Goal: Task Accomplishment & Management: Use online tool/utility

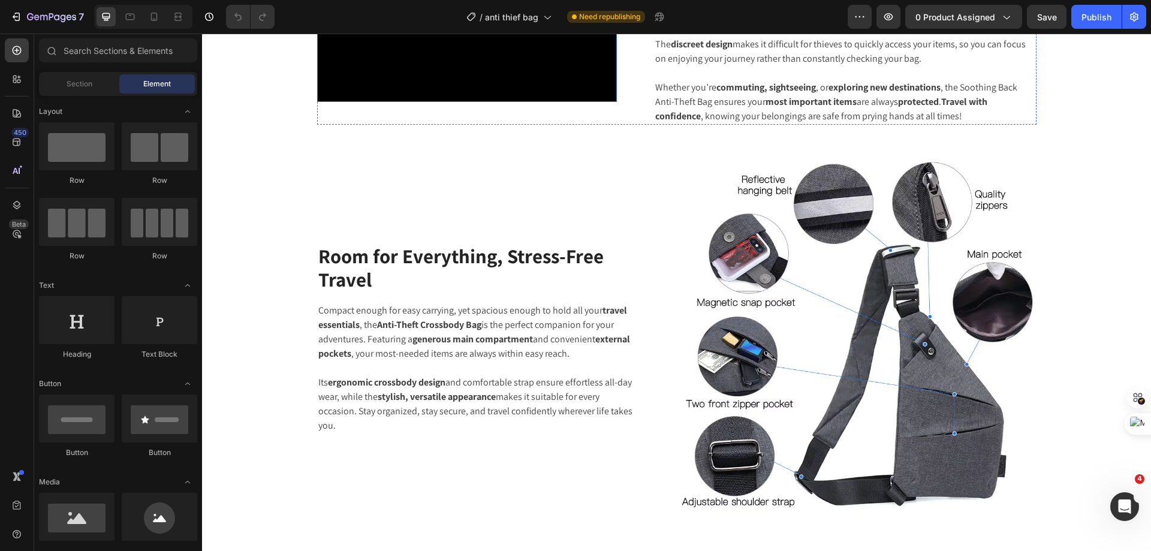
scroll to position [959, 0]
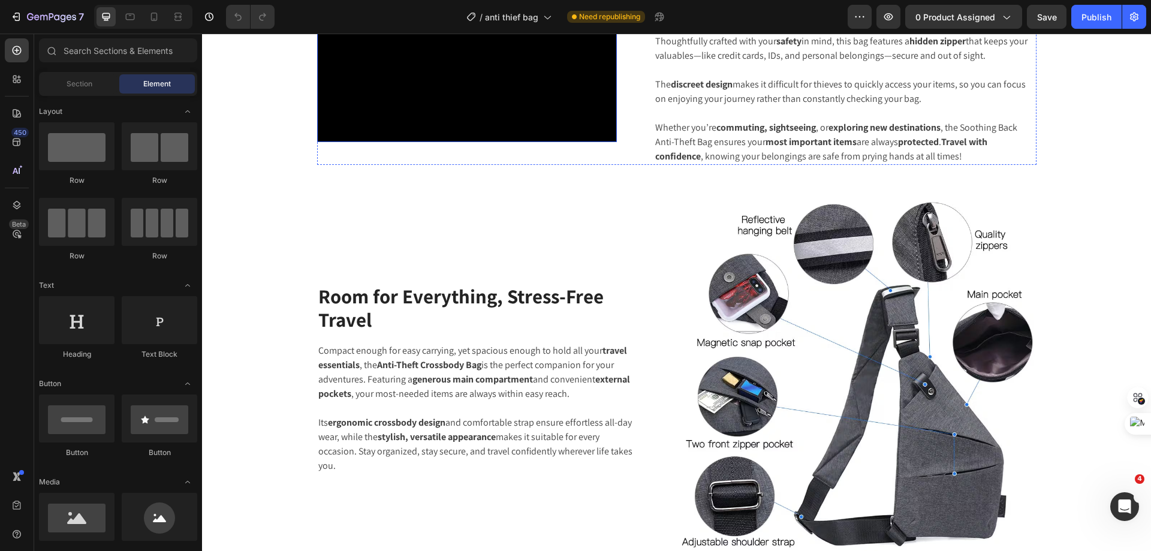
click at [450, 142] on video at bounding box center [467, 67] width 300 height 150
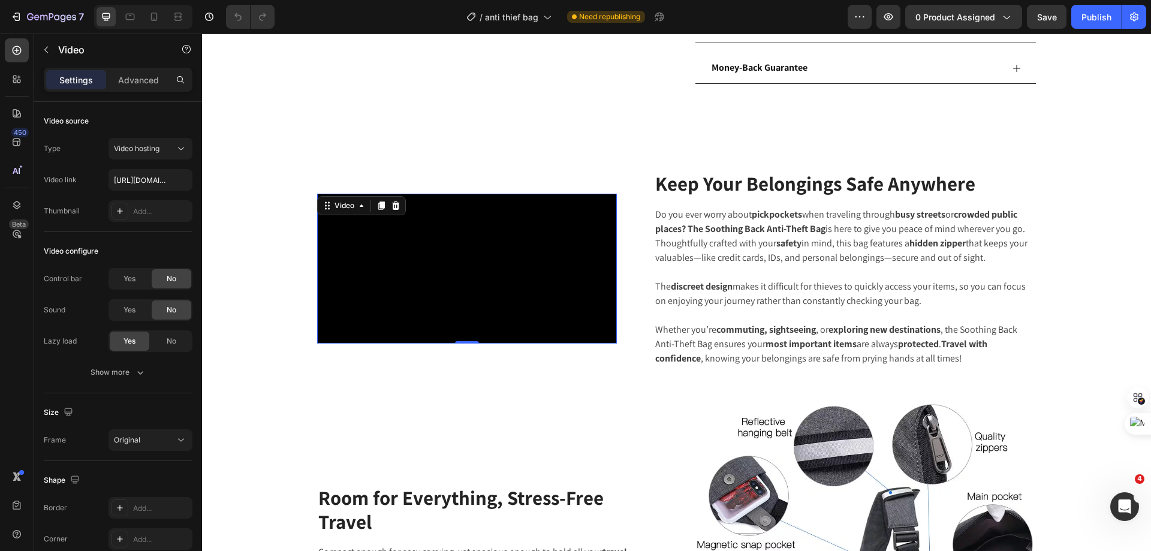
scroll to position [919, 0]
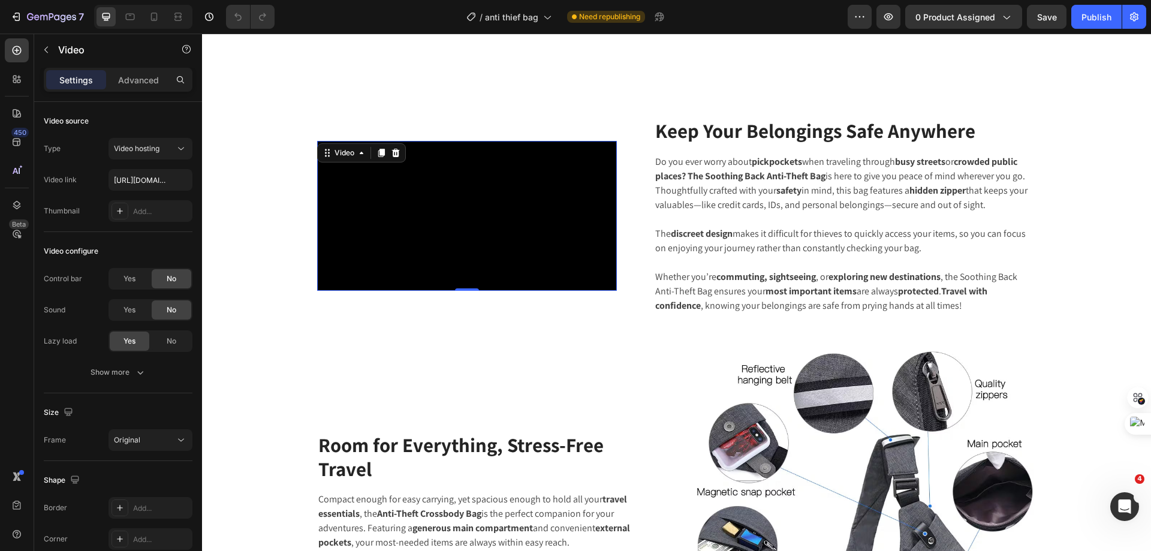
click at [478, 291] on video at bounding box center [467, 216] width 300 height 150
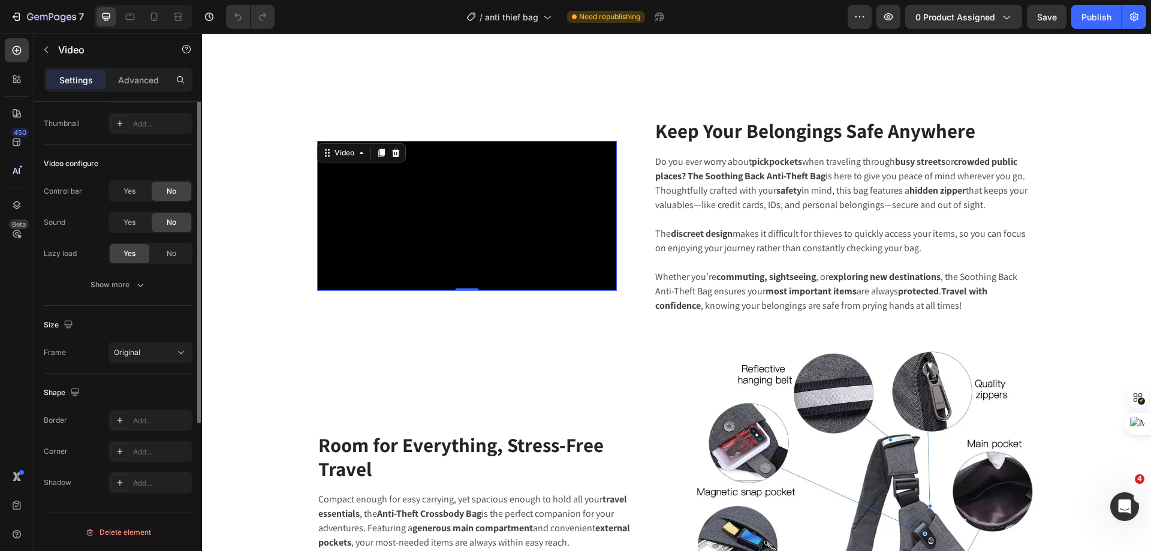
scroll to position [0, 0]
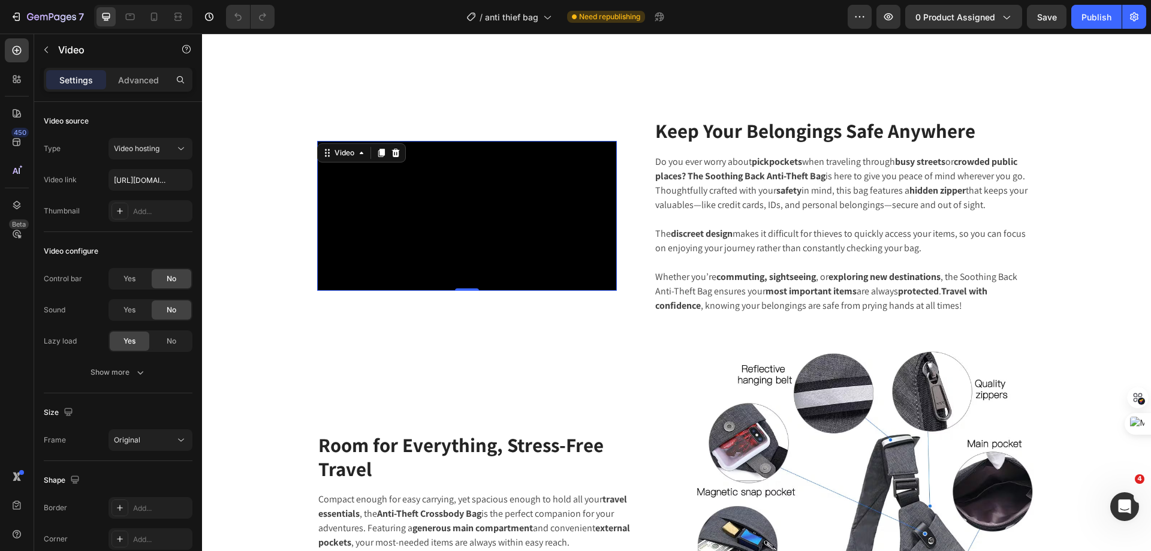
click at [429, 245] on video at bounding box center [467, 216] width 300 height 150
click at [392, 149] on icon at bounding box center [396, 153] width 8 height 8
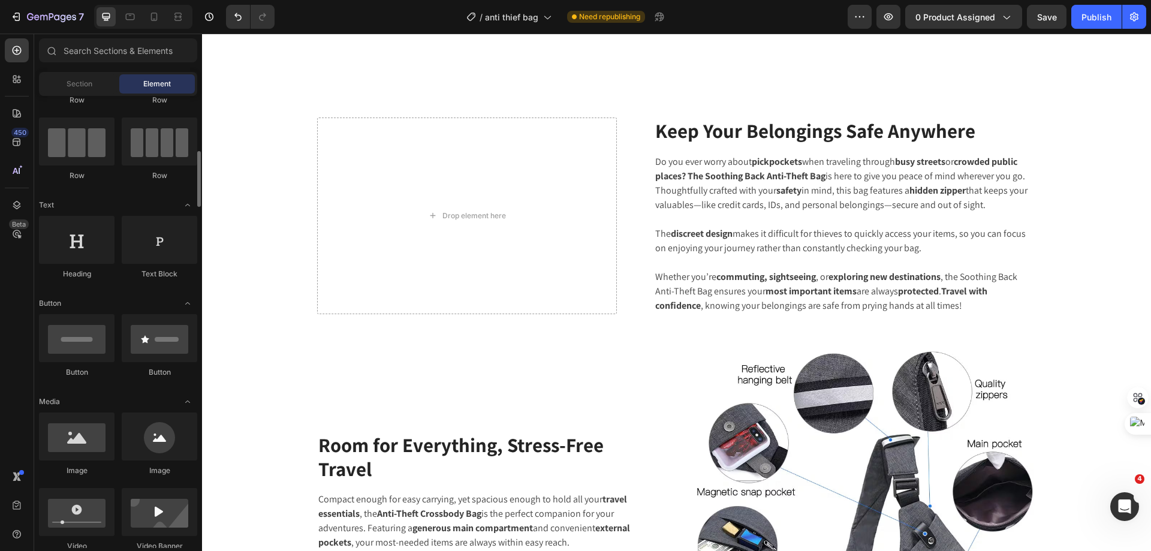
scroll to position [121, 0]
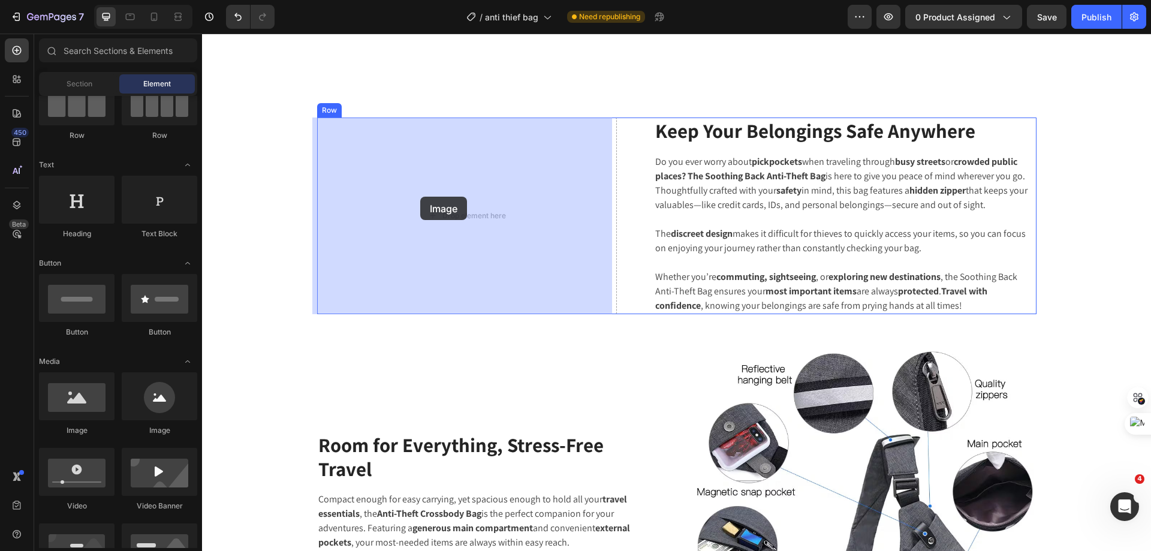
drag, startPoint x: 297, startPoint y: 425, endPoint x: 420, endPoint y: 197, distance: 258.6
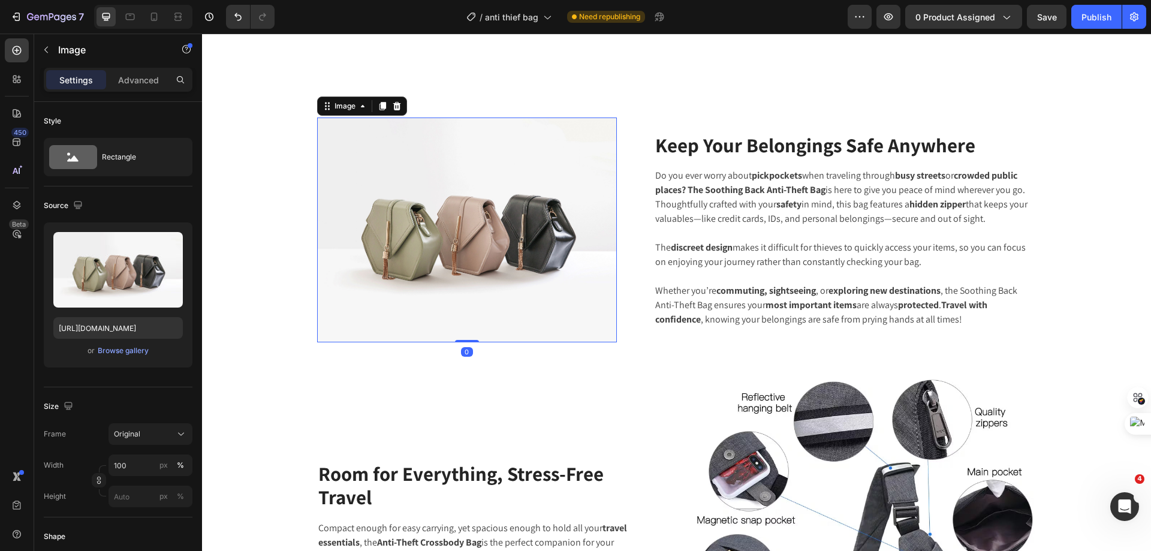
click at [475, 193] on img at bounding box center [467, 230] width 300 height 225
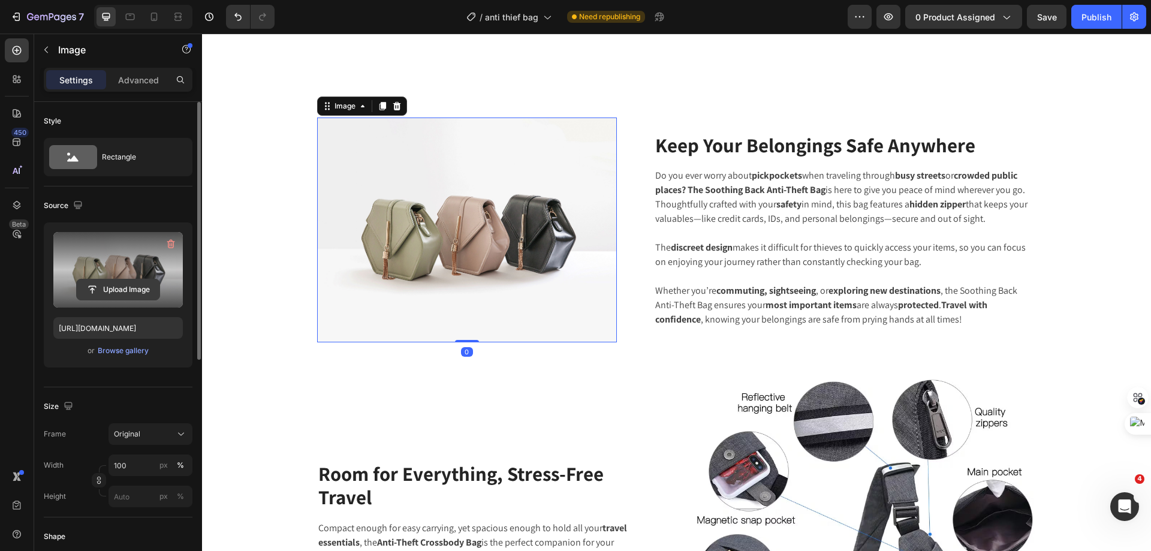
click at [101, 286] on input "file" at bounding box center [118, 289] width 83 height 20
type input "C:\fakepath\snaptik_7483468095957273864_hd-_1__1.gif"
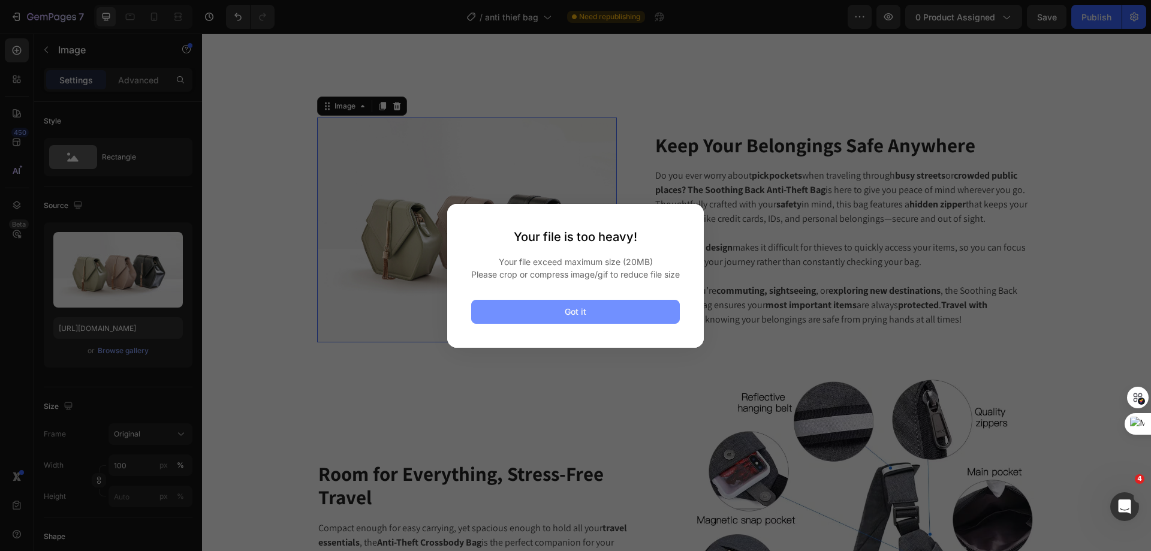
click at [525, 324] on button "Got it" at bounding box center [575, 312] width 209 height 24
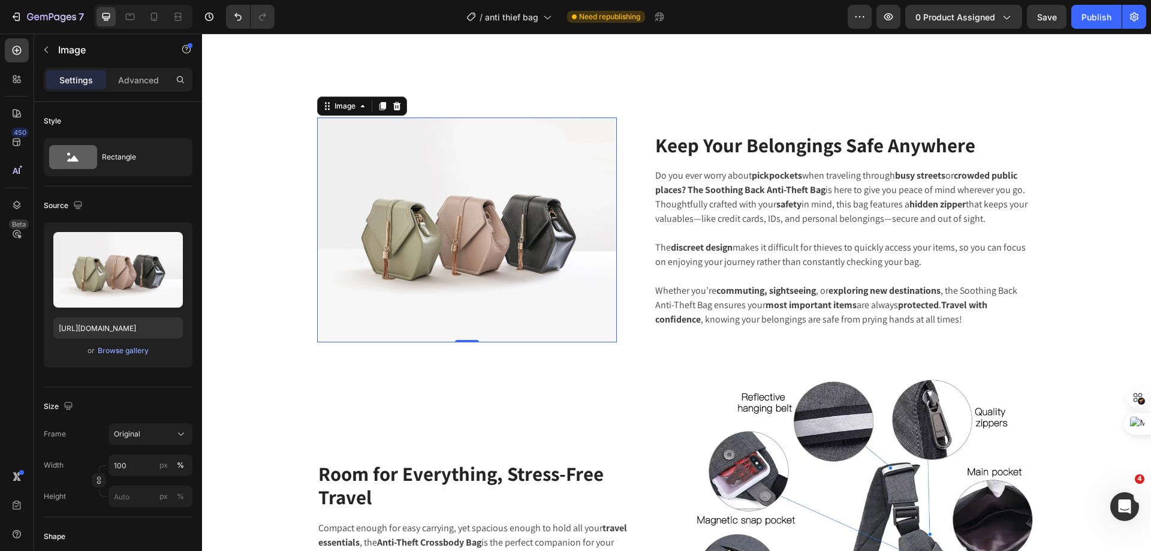
click at [452, 234] on img at bounding box center [467, 230] width 300 height 225
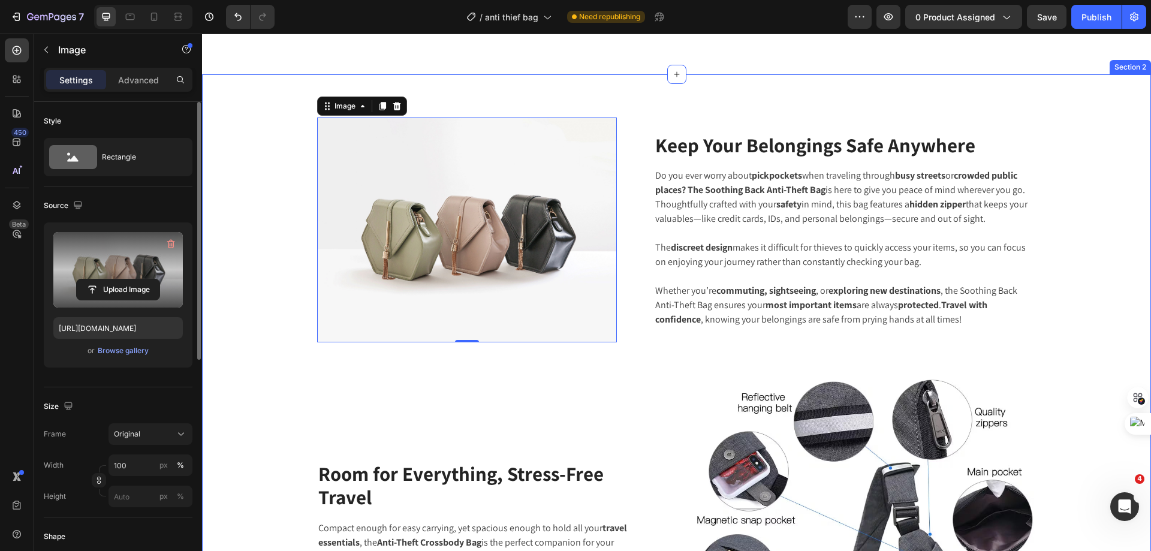
click at [111, 264] on label at bounding box center [118, 270] width 130 height 76
click at [111, 279] on input "file" at bounding box center [118, 289] width 83 height 20
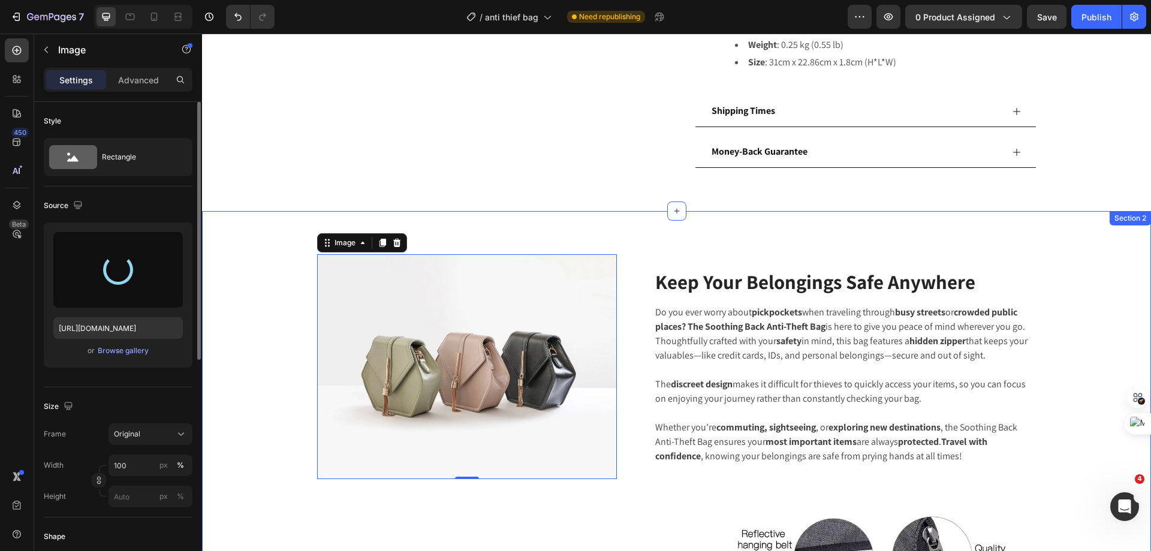
scroll to position [760, 0]
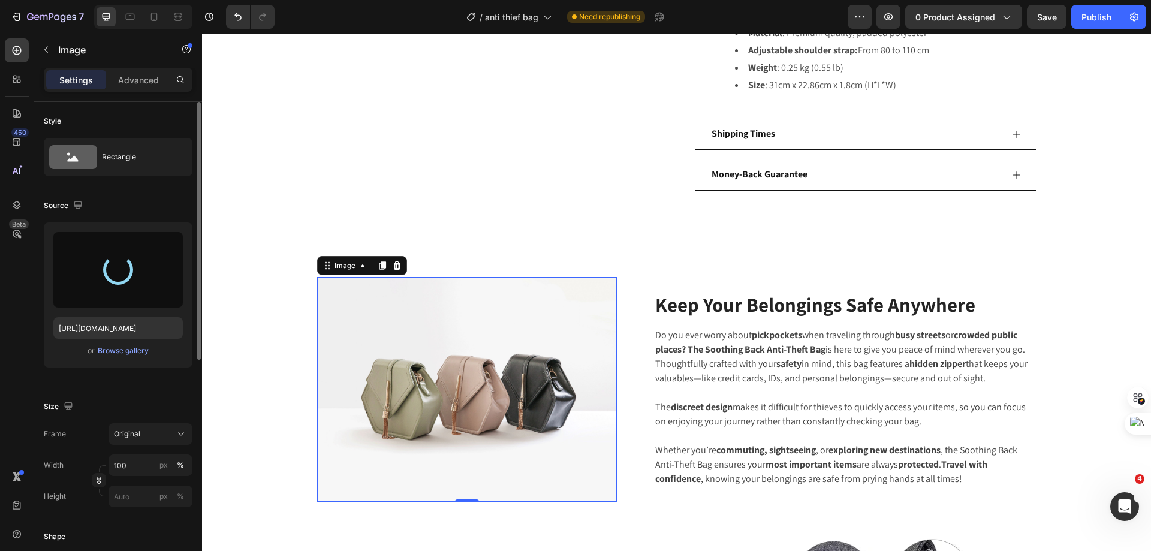
type input "[URL][DOMAIN_NAME]"
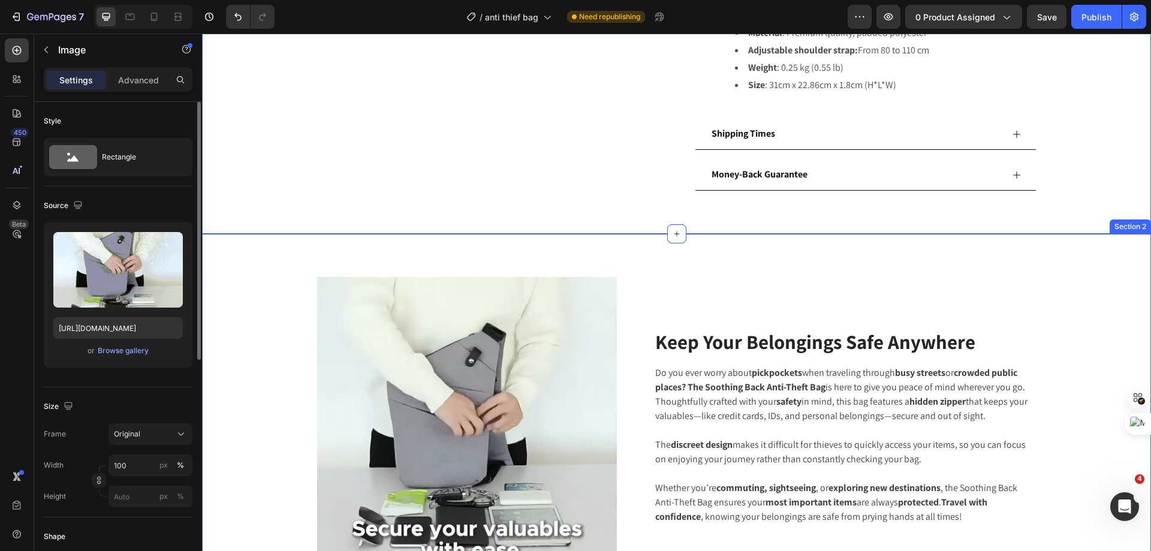
click at [484, 342] on img at bounding box center [467, 427] width 300 height 300
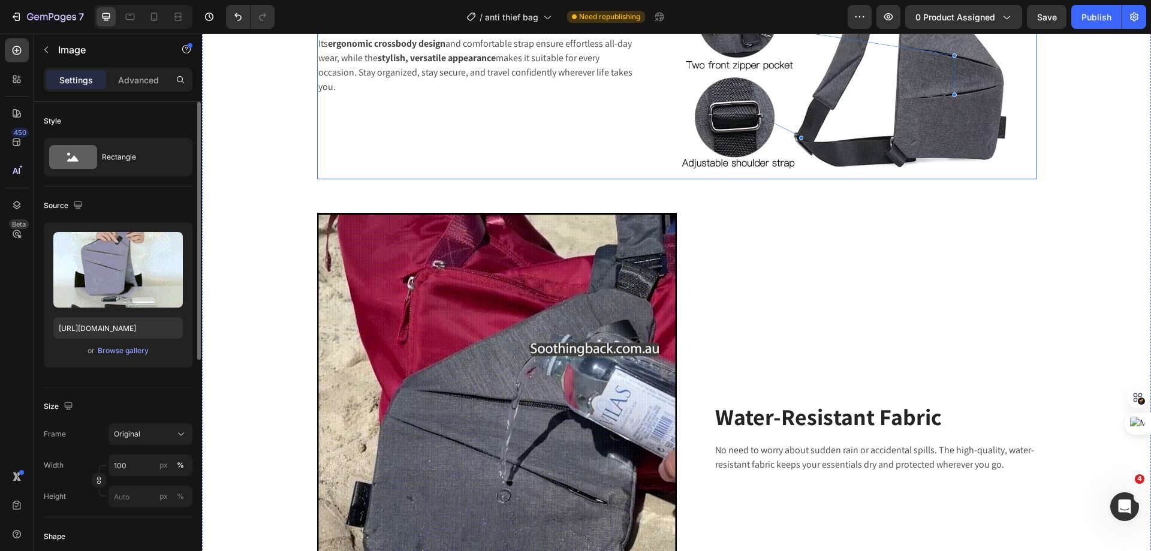
scroll to position [1559, 0]
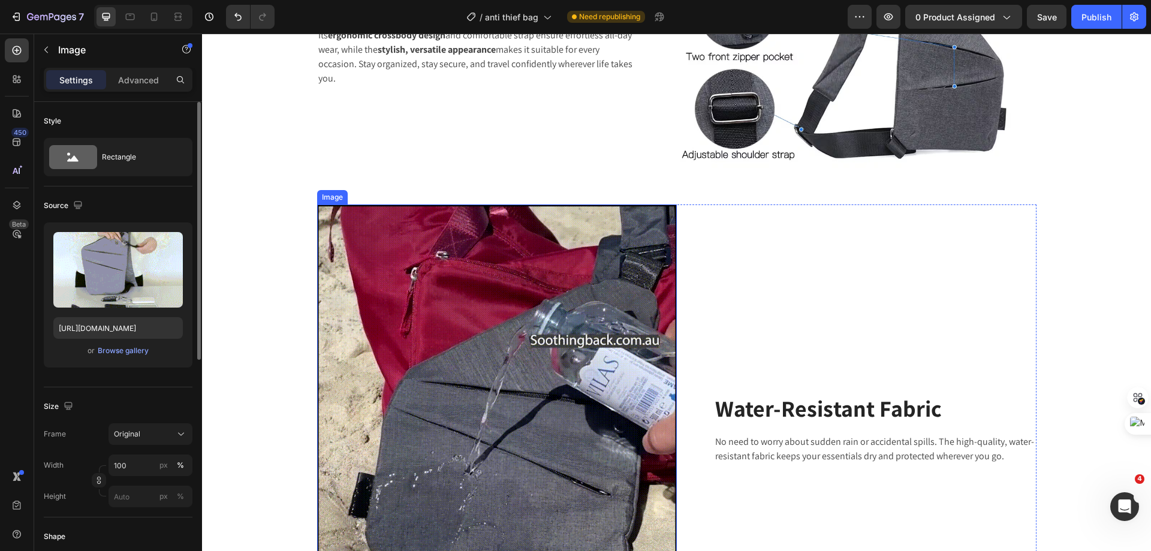
click at [530, 299] on img at bounding box center [497, 429] width 360 height 450
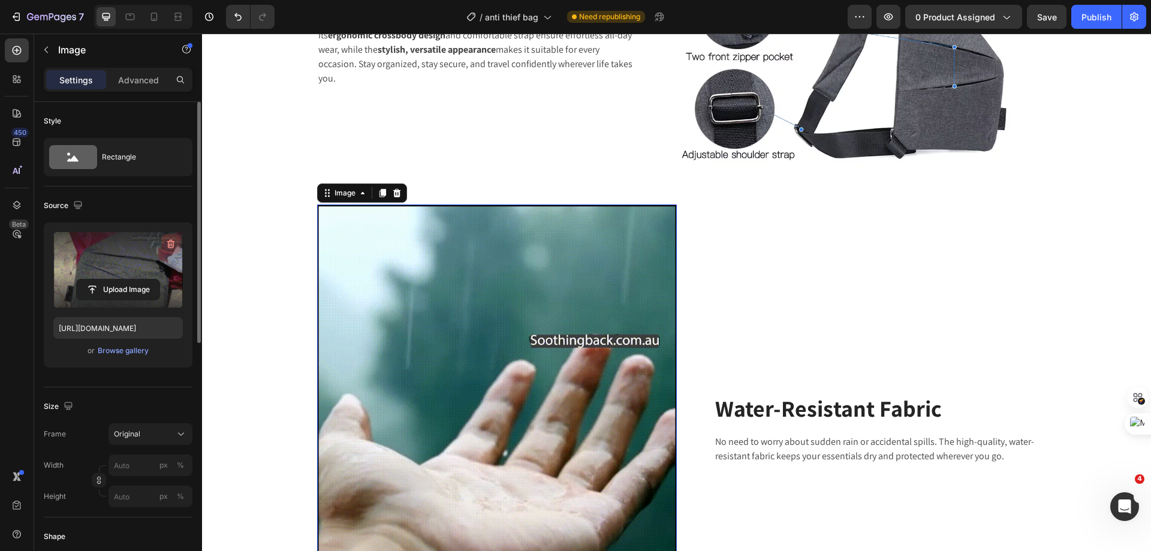
click at [169, 245] on icon "button" at bounding box center [171, 244] width 8 height 9
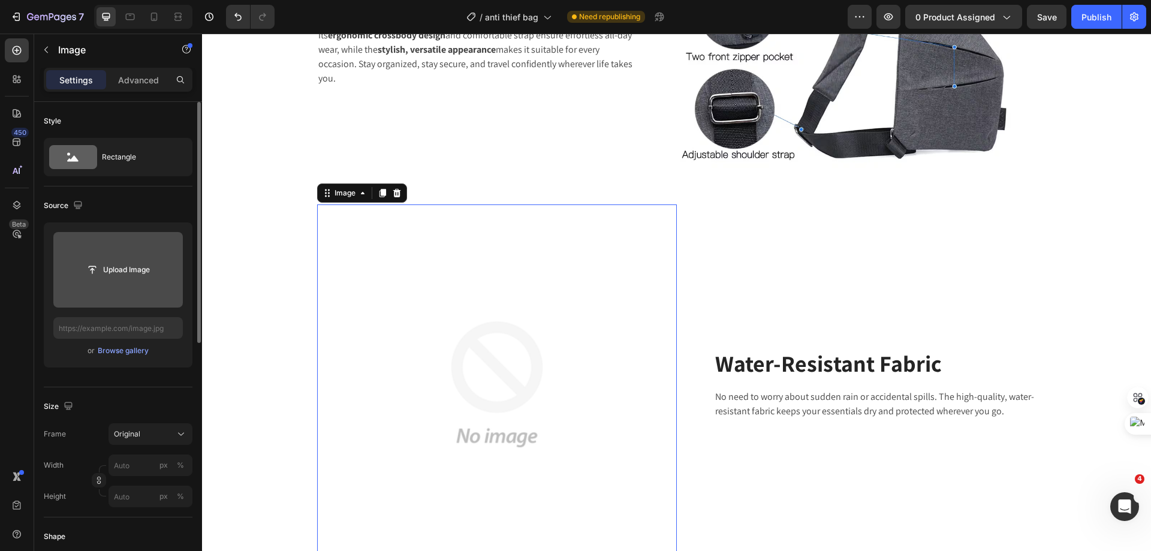
click at [77, 280] on div "Upload Image" at bounding box center [118, 270] width 130 height 22
click at [97, 260] on input "file" at bounding box center [118, 270] width 83 height 20
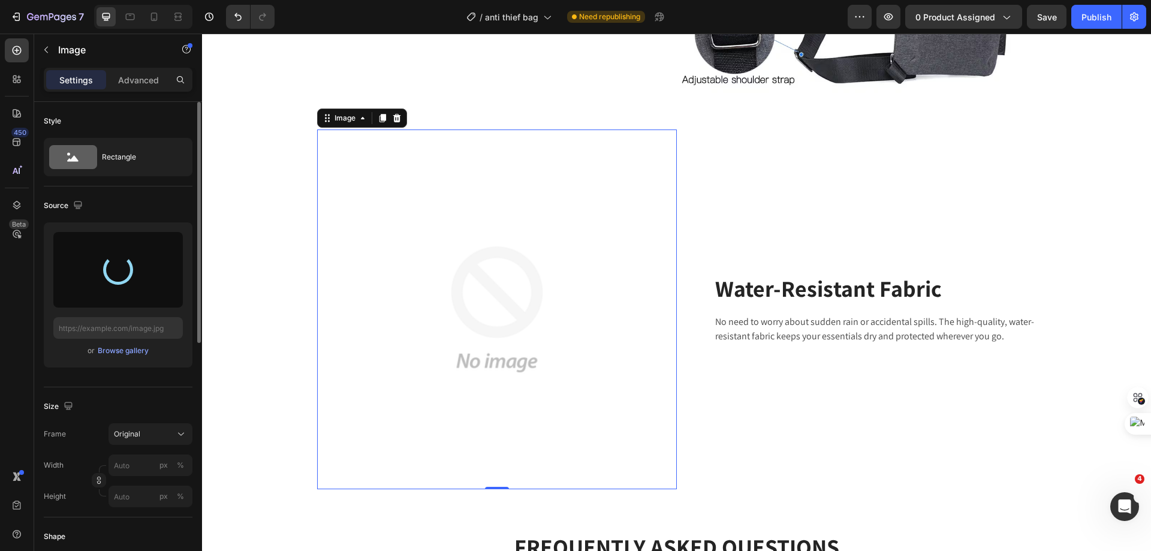
type input "[URL][DOMAIN_NAME]"
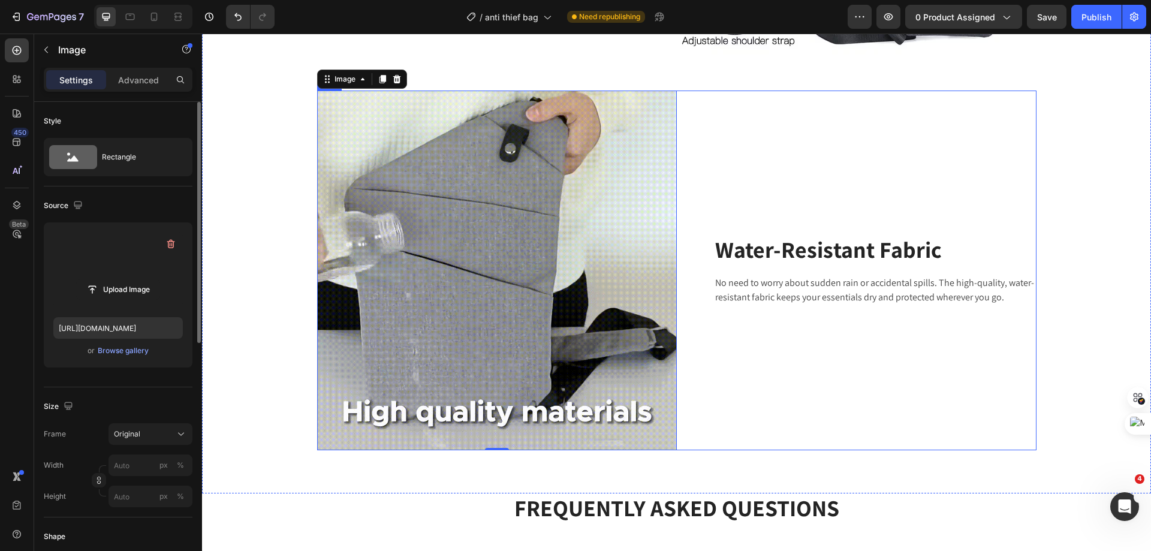
scroll to position [1674, 0]
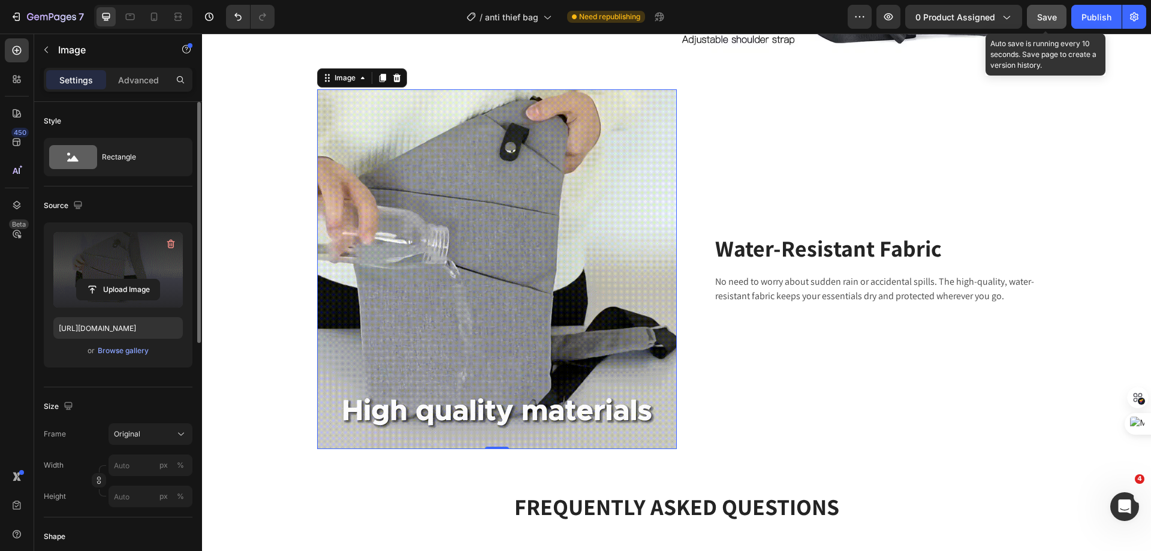
click at [1045, 15] on span "Save" at bounding box center [1047, 17] width 20 height 10
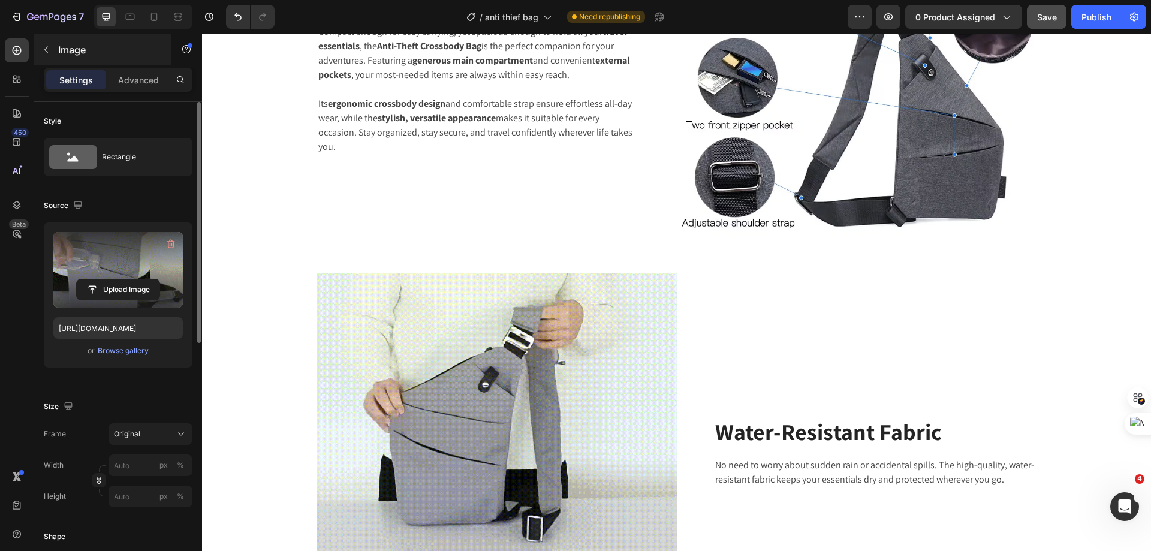
scroll to position [1502, 0]
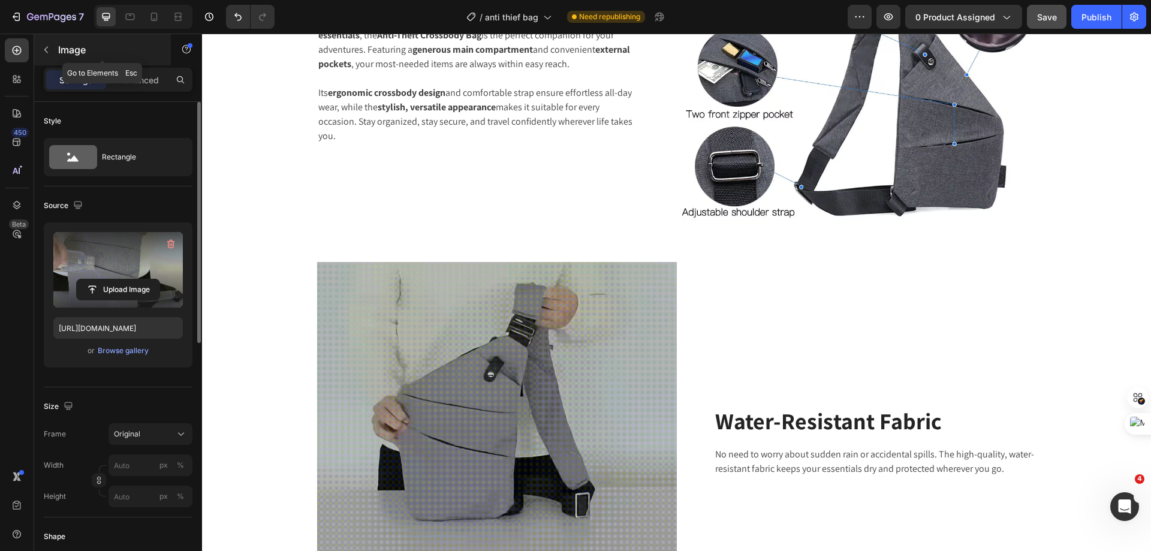
click at [46, 54] on icon "button" at bounding box center [46, 50] width 10 height 10
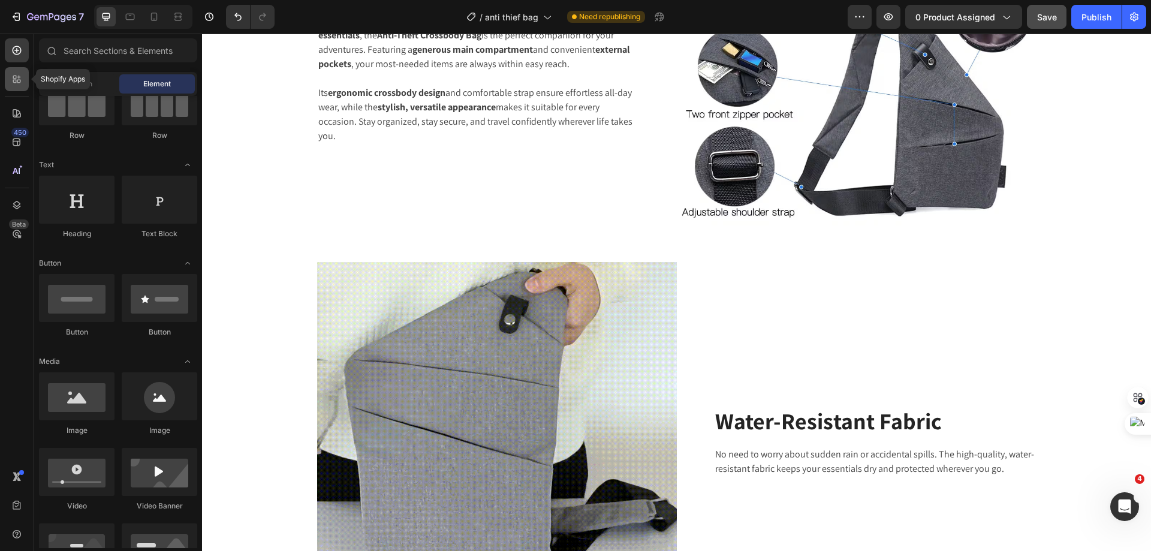
click at [13, 88] on div at bounding box center [17, 79] width 24 height 24
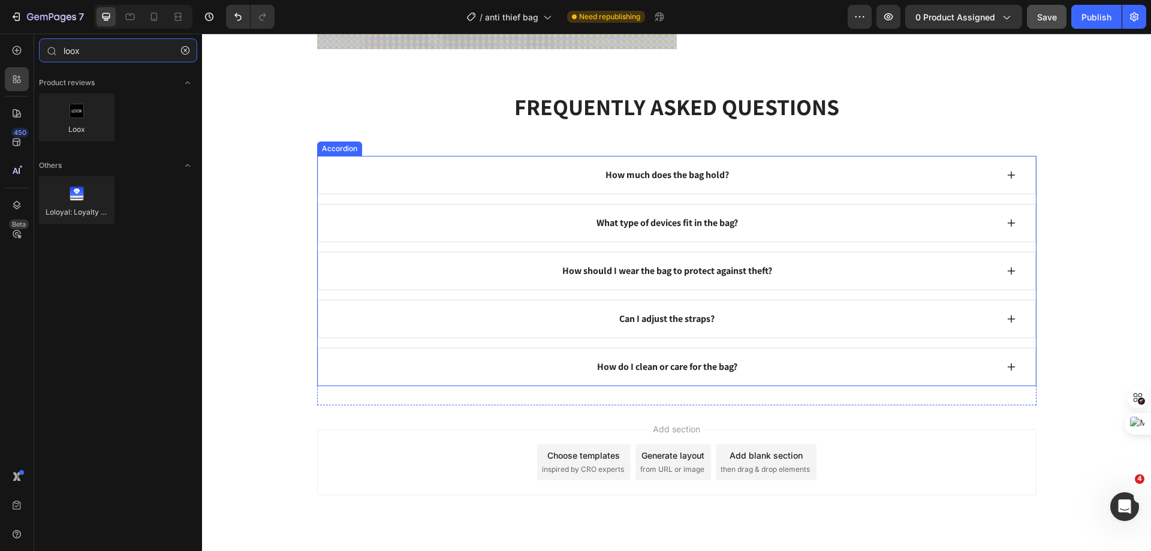
scroll to position [2101, 0]
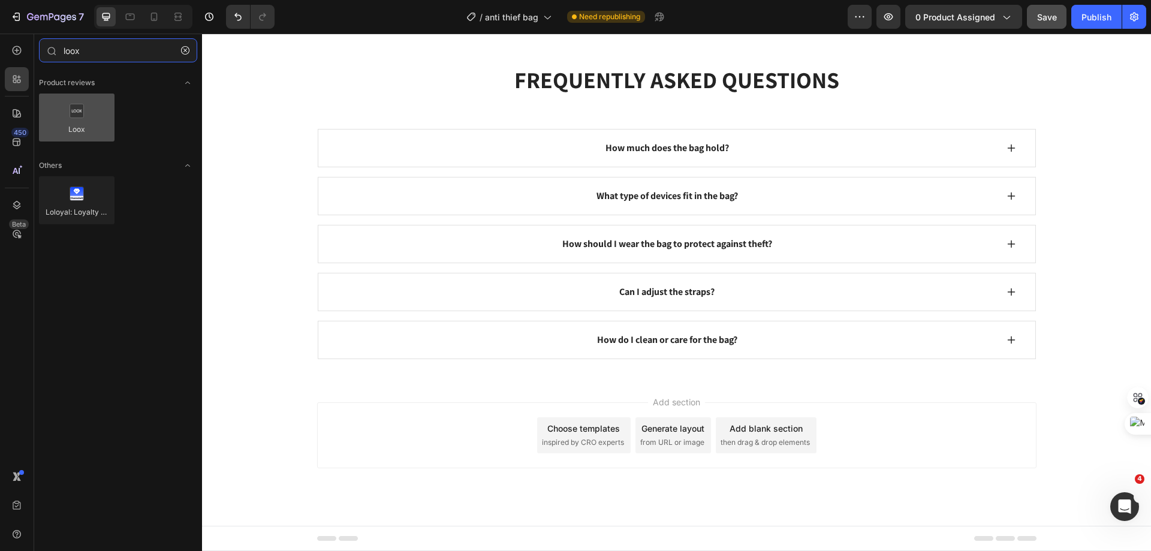
type input "loox"
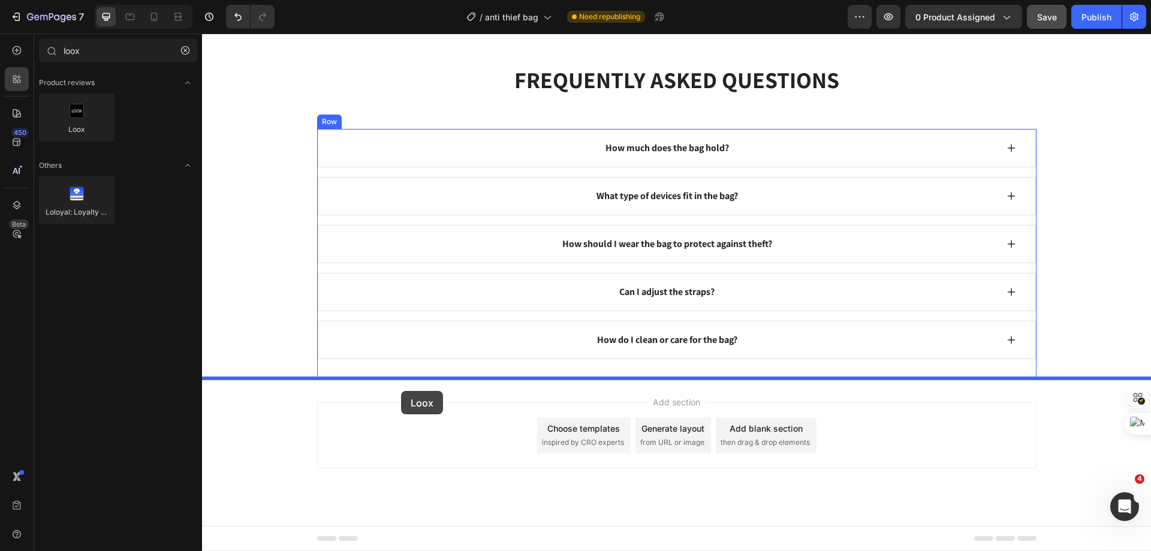
drag, startPoint x: 285, startPoint y: 145, endPoint x: 401, endPoint y: 391, distance: 271.7
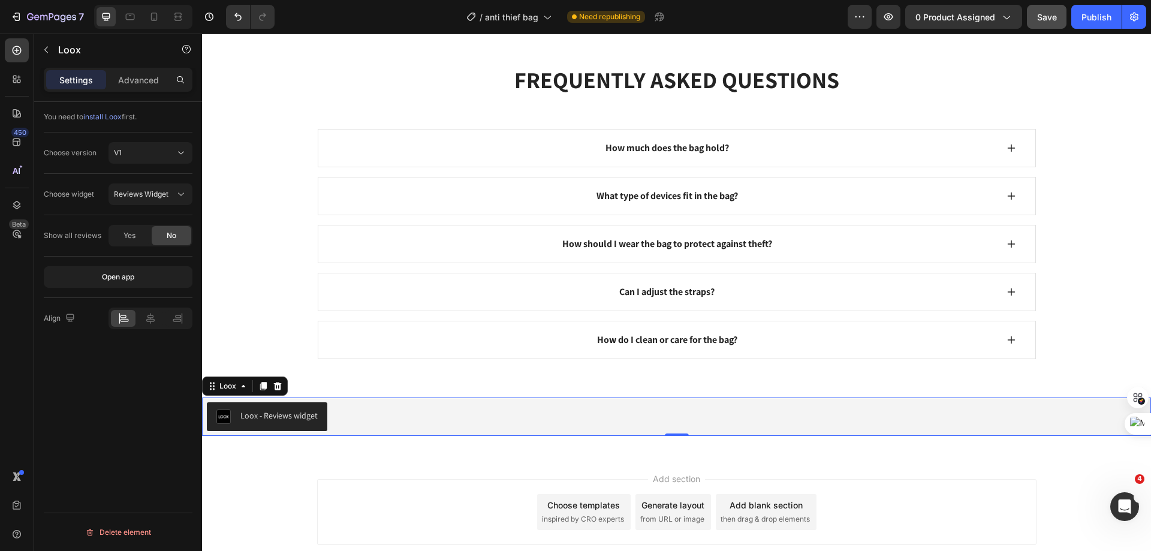
click at [299, 422] on div "Loox - Reviews widget" at bounding box center [278, 416] width 77 height 13
click at [297, 417] on div "Loox - Reviews widget" at bounding box center [278, 416] width 77 height 13
click at [151, 185] on button "Reviews Widget" at bounding box center [151, 195] width 84 height 22
click at [162, 181] on div "Choose widget Reviews Widget" at bounding box center [118, 194] width 149 height 41
click at [166, 149] on div "V1" at bounding box center [144, 153] width 61 height 11
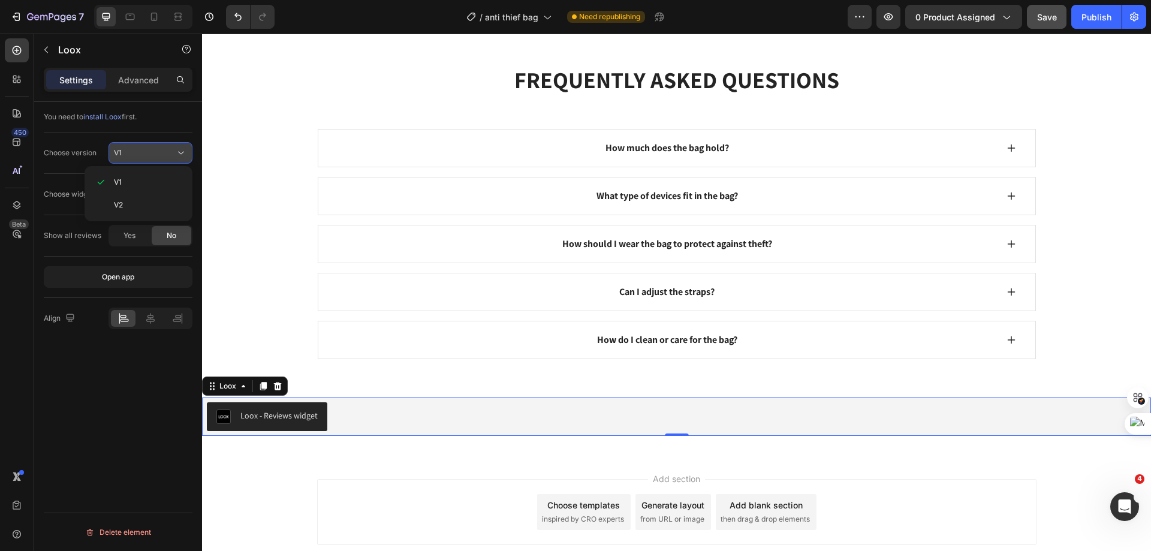
click at [166, 149] on div "V1" at bounding box center [144, 153] width 61 height 11
click at [361, 386] on div "Loox - Reviews widget Loox 0 Section 4" at bounding box center [676, 416] width 949 height 77
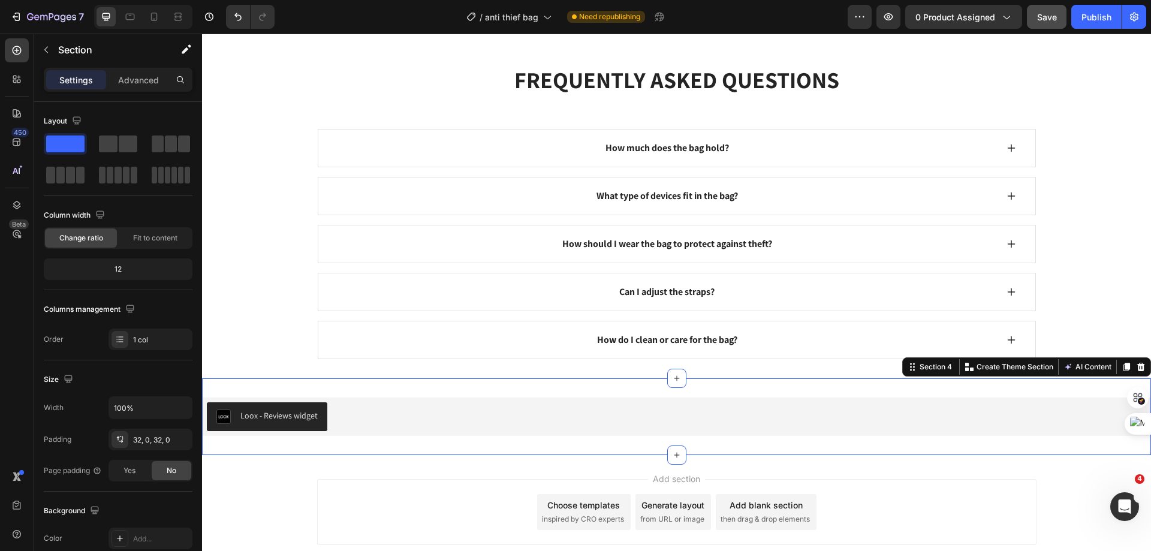
click at [267, 482] on div "Add section Choose templates inspired by CRO experts Generate layout from URL o…" at bounding box center [676, 529] width 949 height 148
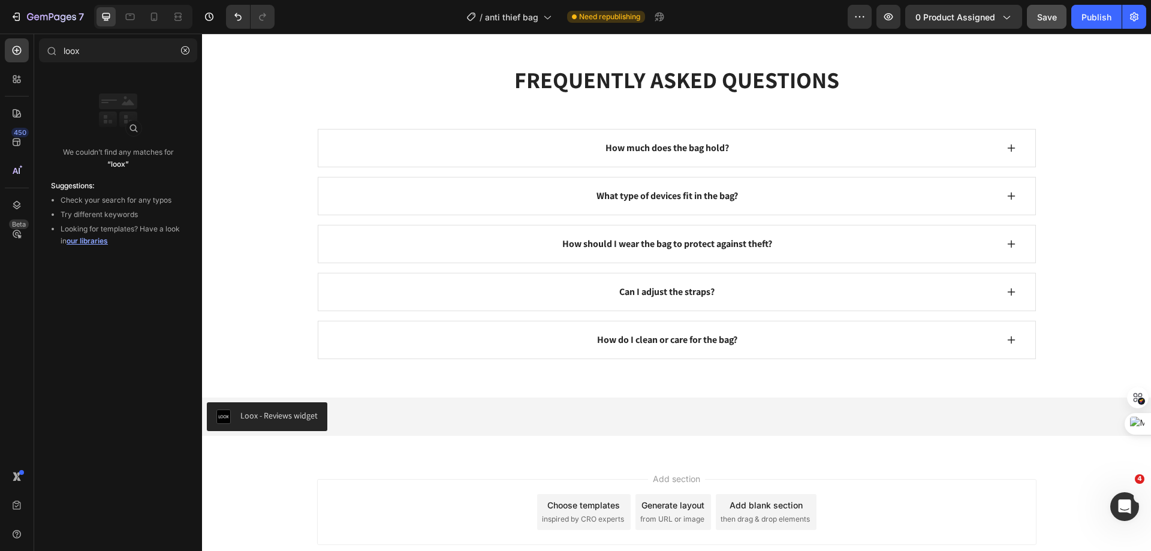
click at [311, 467] on div "Add section Choose templates inspired by CRO experts Generate layout from URL o…" at bounding box center [676, 529] width 949 height 148
click at [442, 387] on div "Loox - Reviews widget Loox Section 4" at bounding box center [676, 416] width 949 height 77
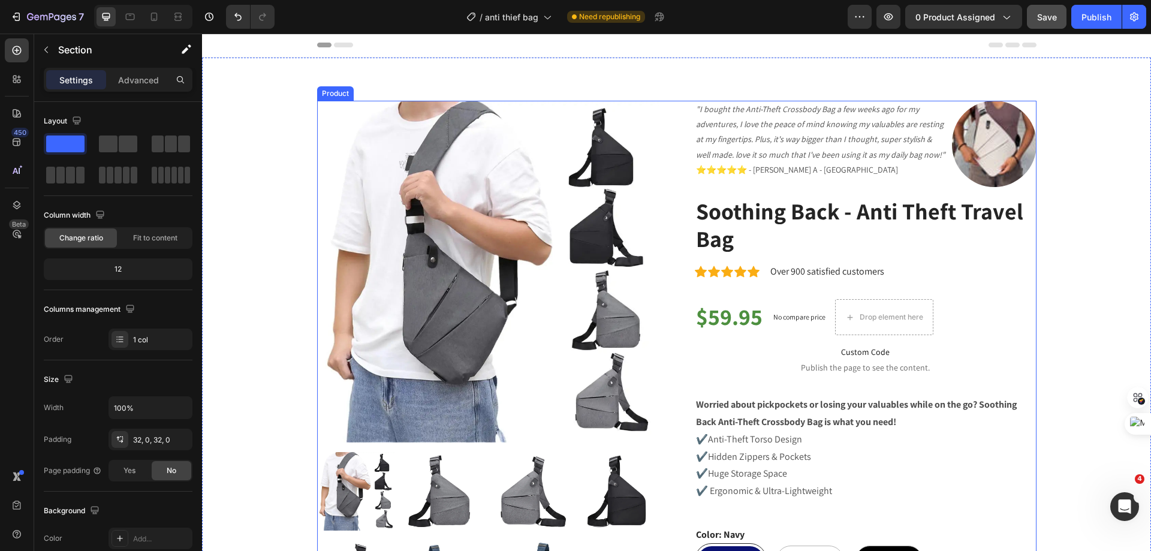
scroll to position [0, 0]
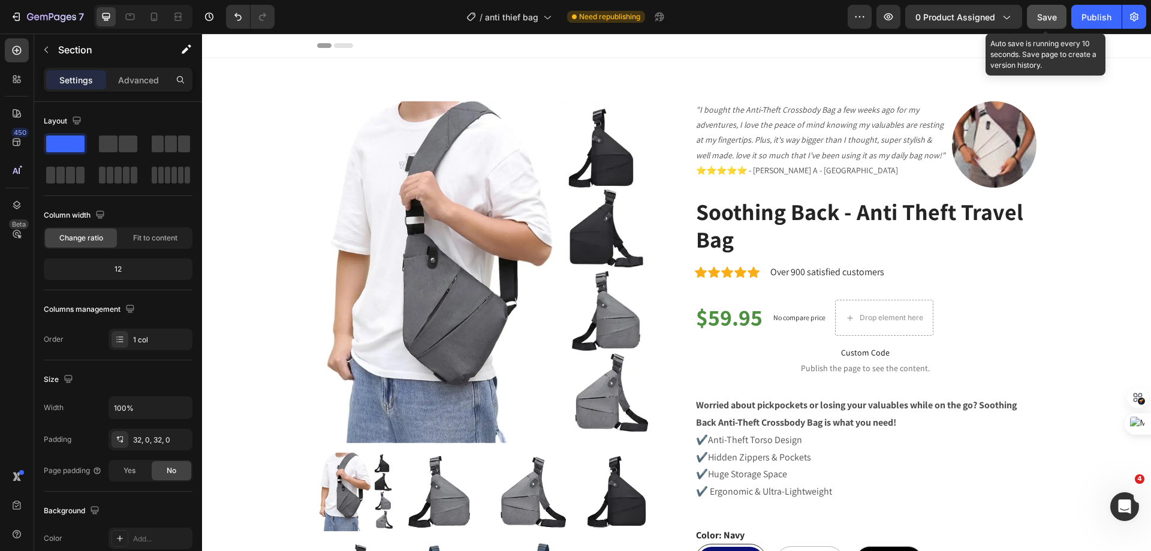
click at [1041, 13] on span "Save" at bounding box center [1047, 17] width 20 height 10
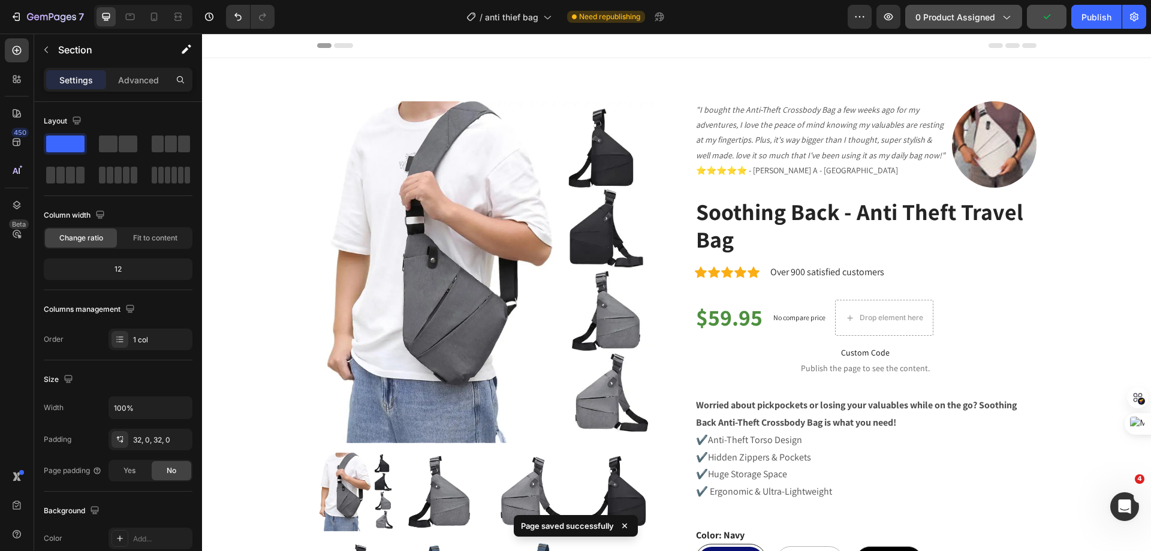
click at [963, 16] on span "0 product assigned" at bounding box center [956, 17] width 80 height 13
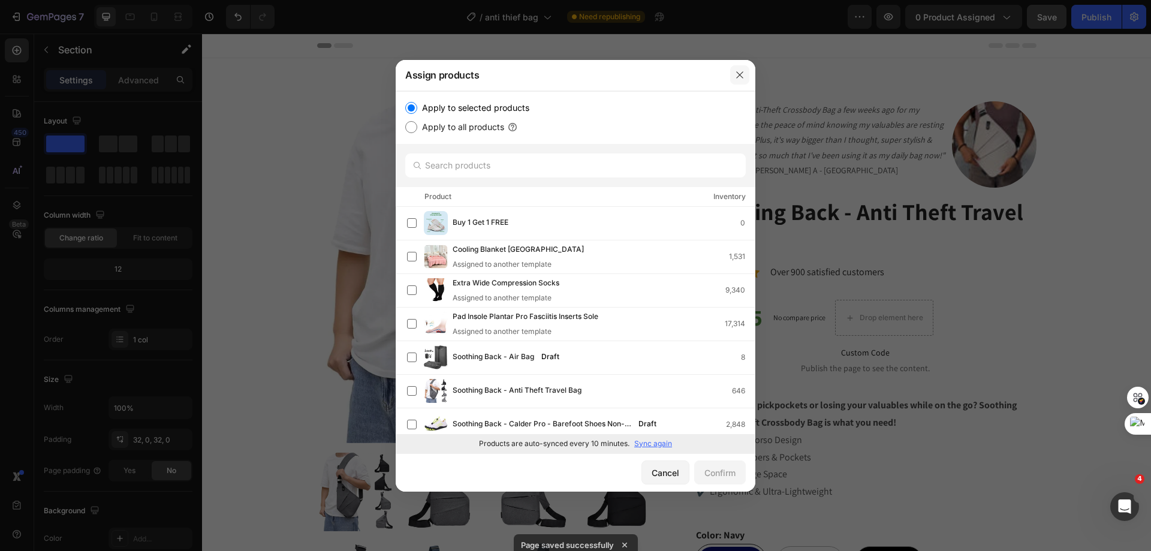
click at [745, 74] on button "button" at bounding box center [739, 74] width 19 height 19
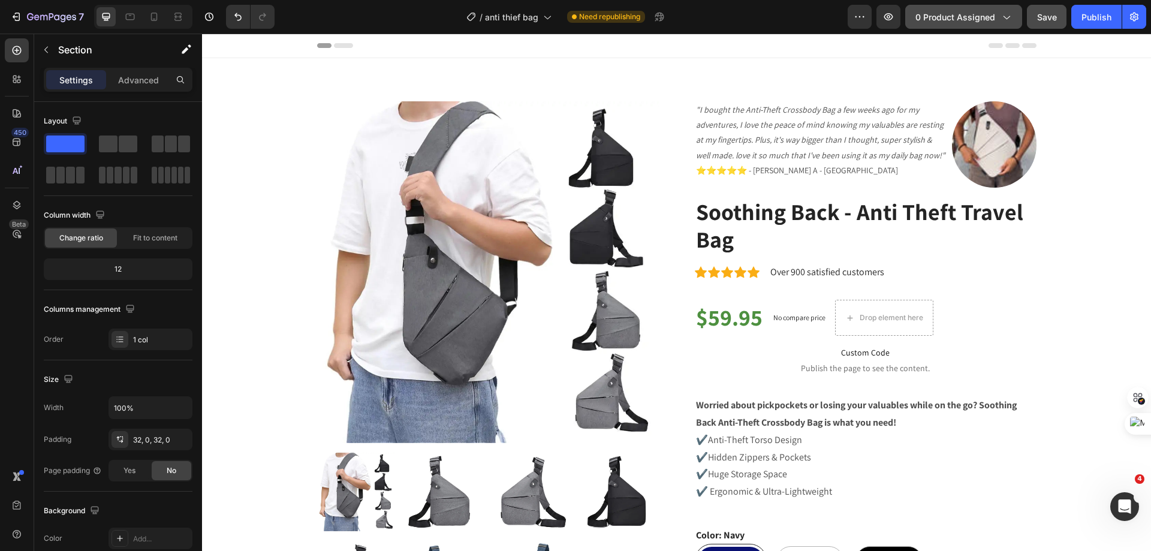
click at [961, 18] on span "0 product assigned" at bounding box center [956, 17] width 80 height 13
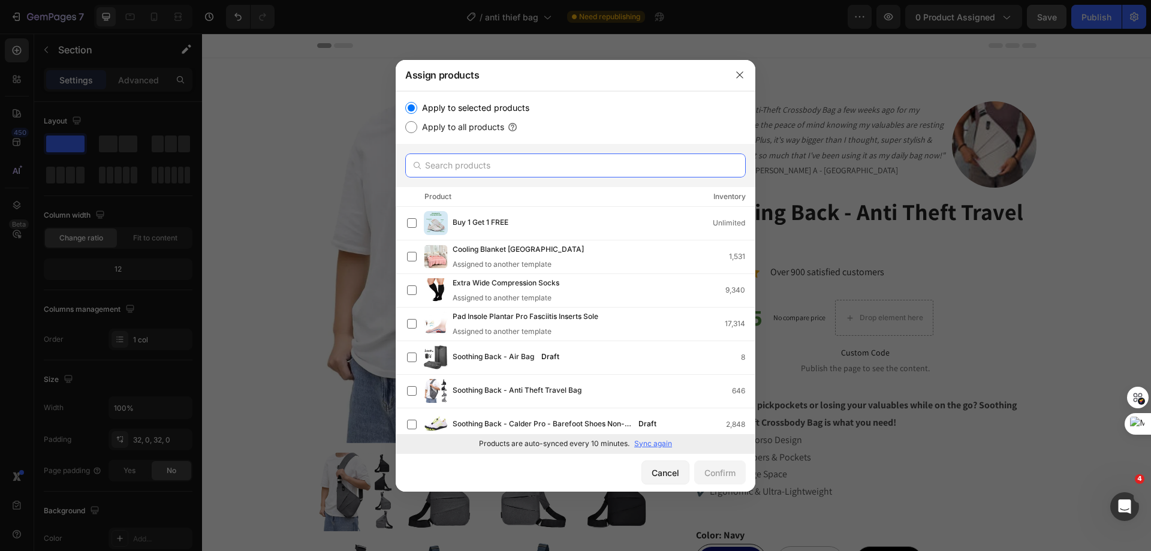
click at [516, 166] on input "text" at bounding box center [575, 166] width 341 height 24
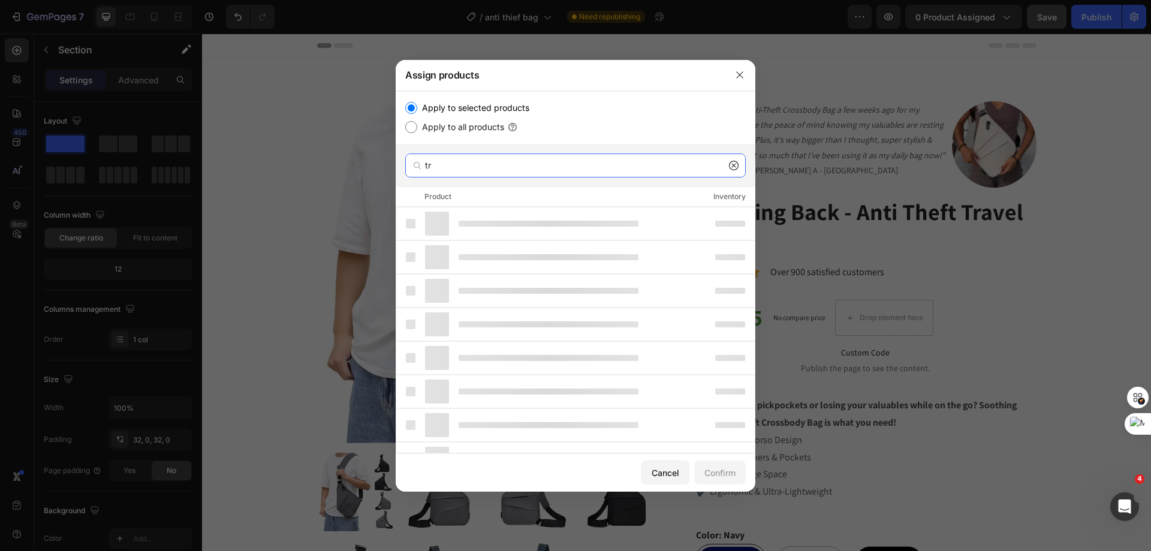
type input "t"
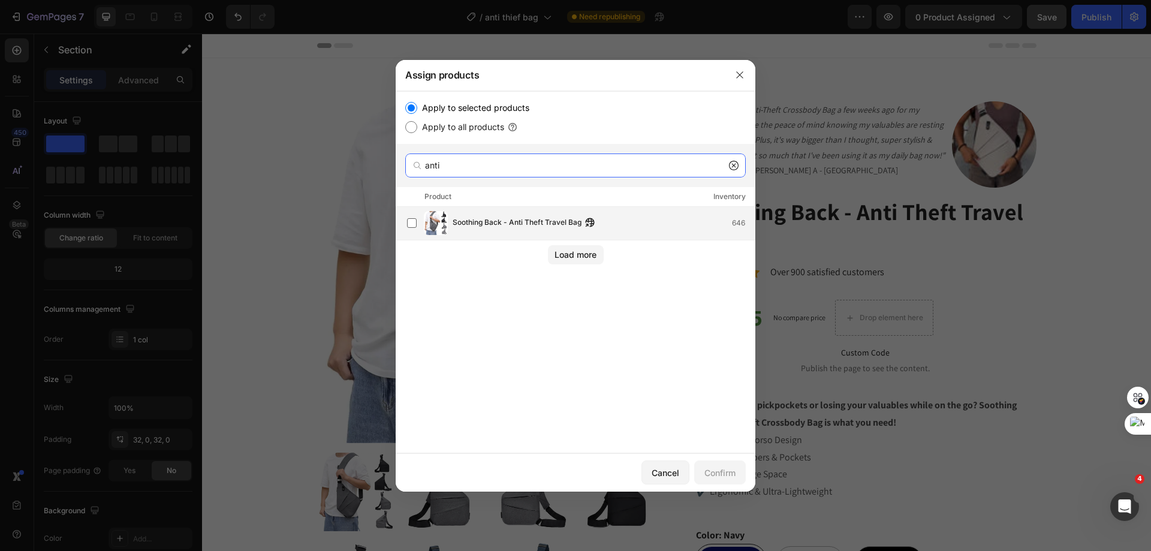
type input "anti"
click at [470, 218] on span "Soothing Back - Anti Theft Travel Bag" at bounding box center [517, 222] width 129 height 13
click at [720, 470] on div "Confirm" at bounding box center [720, 473] width 31 height 13
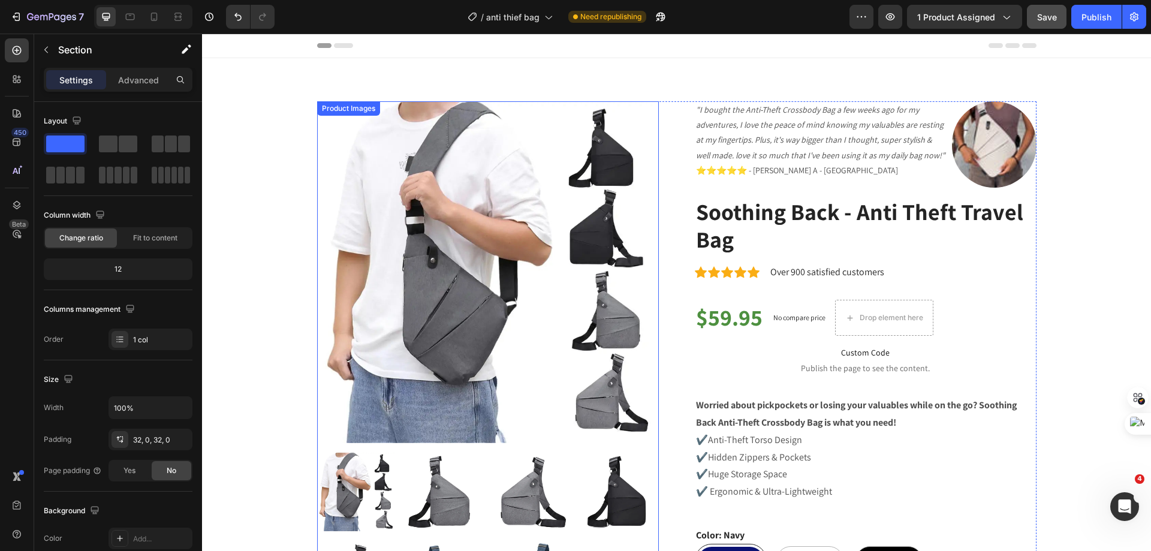
click at [528, 131] on img at bounding box center [488, 272] width 342 height 342
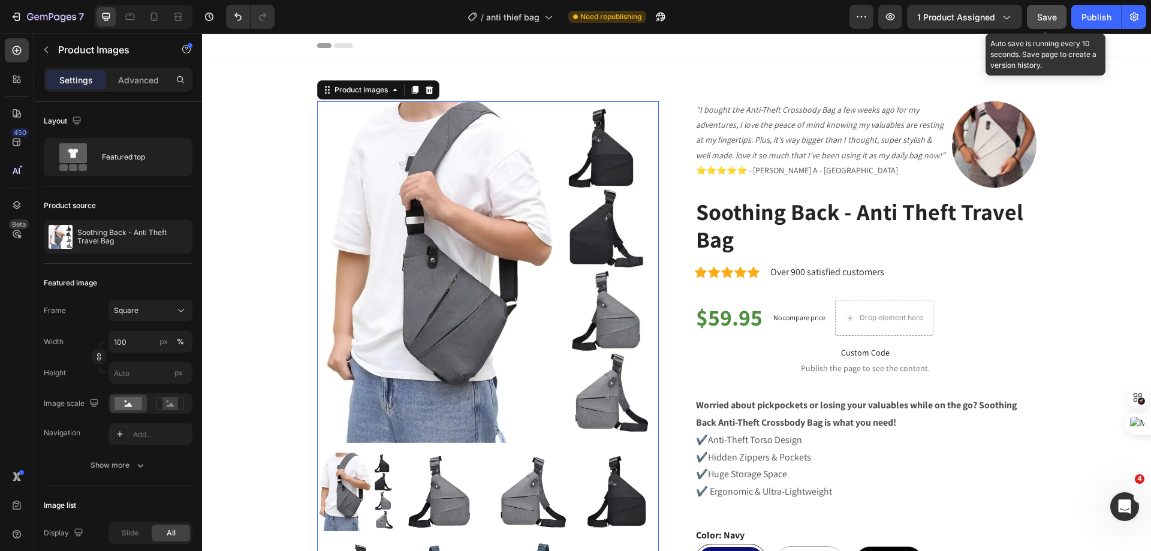
click at [1048, 17] on span "Save" at bounding box center [1047, 17] width 20 height 10
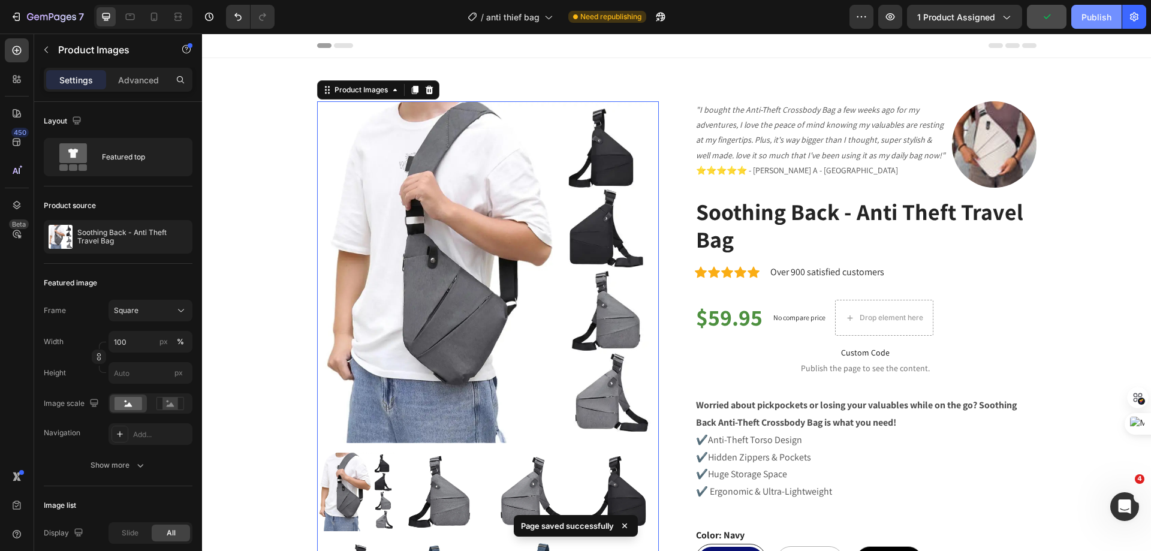
click at [1094, 22] on div "Publish" at bounding box center [1097, 17] width 30 height 13
